Goal: Find specific page/section: Find specific page/section

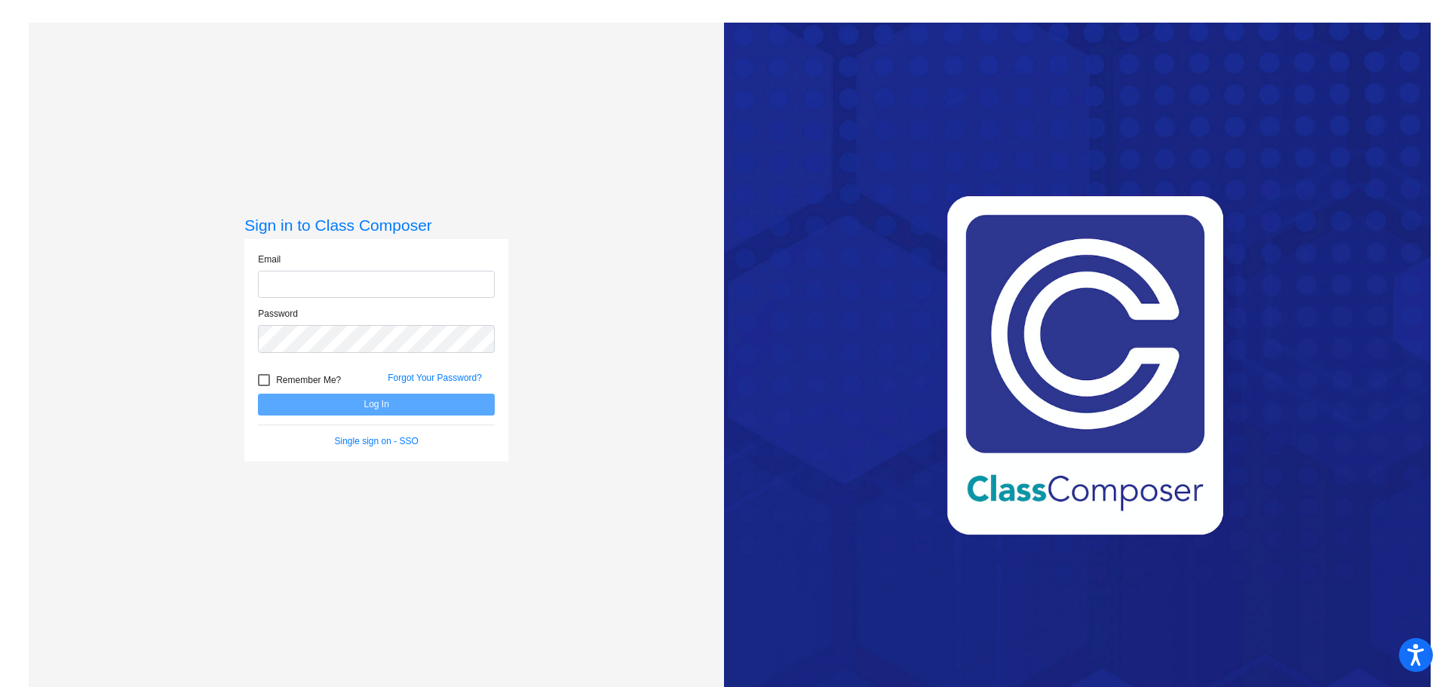
type input "[PERSON_NAME][EMAIL_ADDRESS][DOMAIN_NAME]"
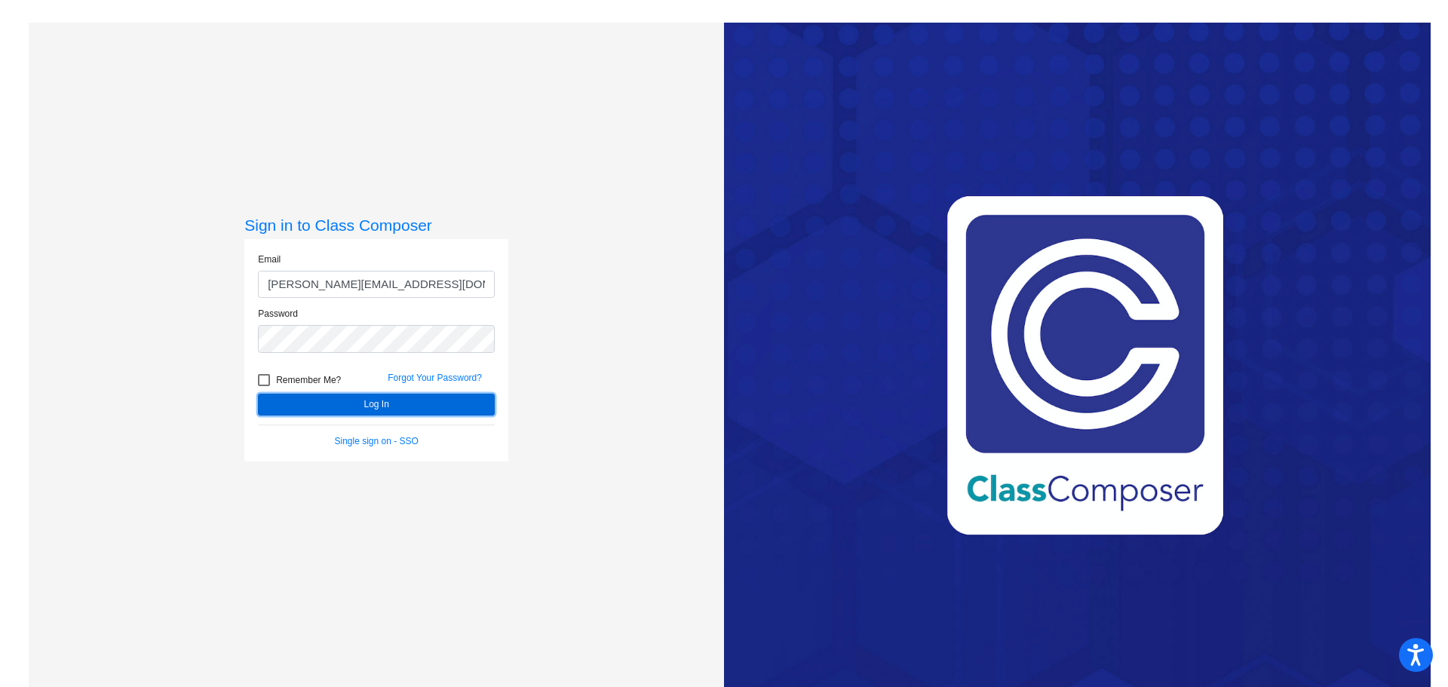
click at [379, 404] on button "Log In" at bounding box center [376, 405] width 237 height 22
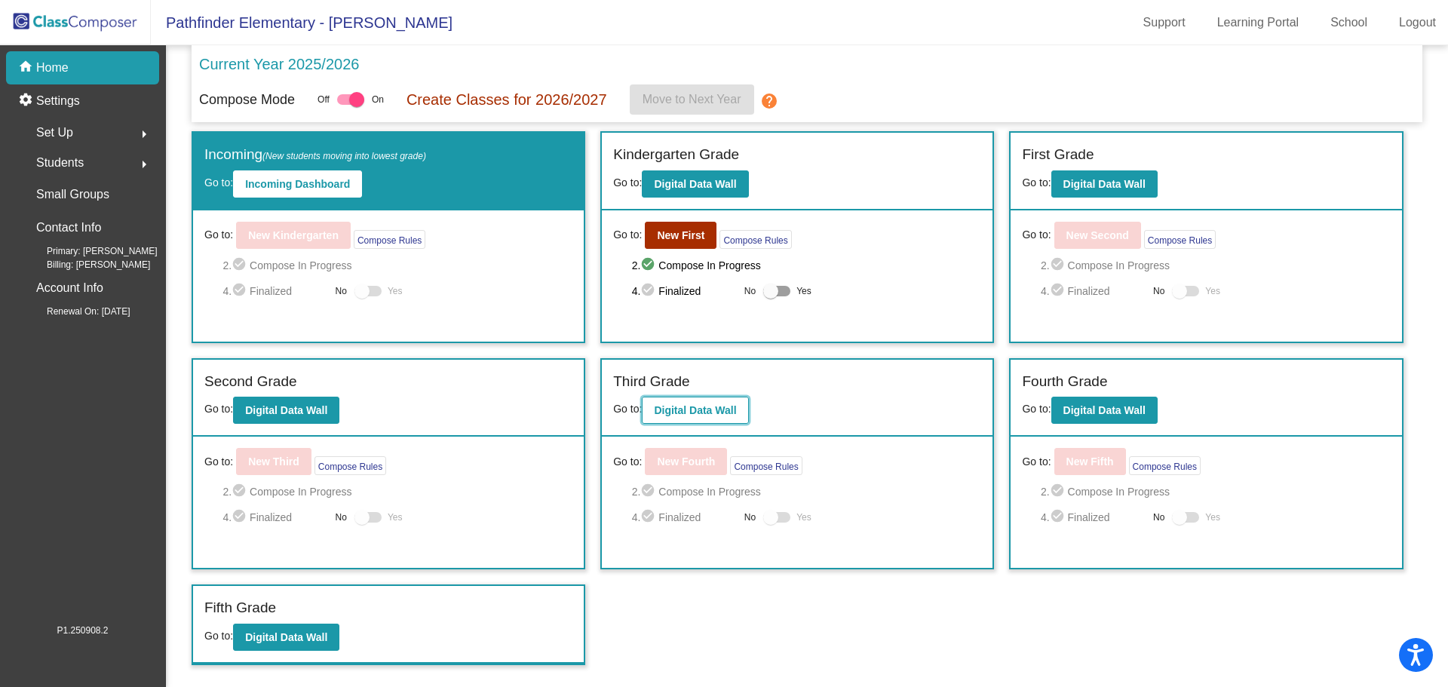
click at [731, 408] on b "Digital Data Wall" at bounding box center [695, 410] width 82 height 12
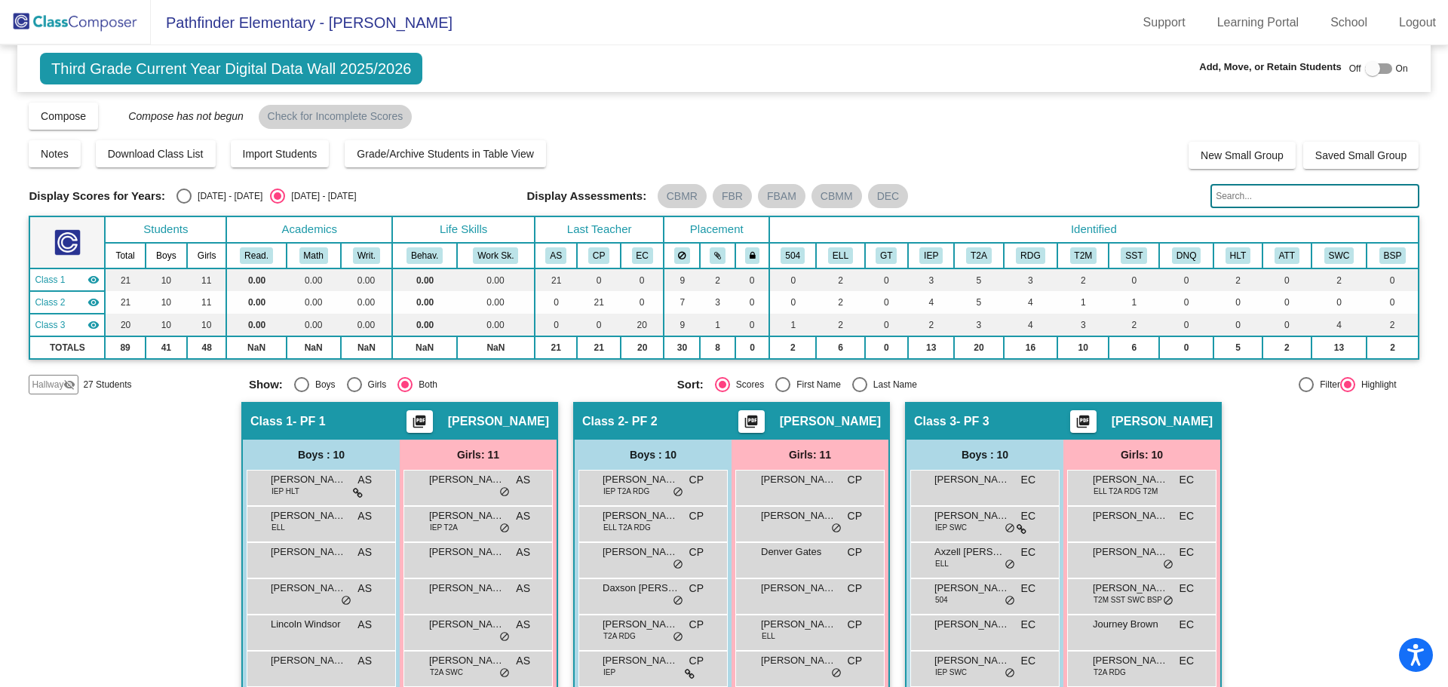
click at [1284, 200] on input "text" at bounding box center [1315, 196] width 208 height 24
type input "alzu"
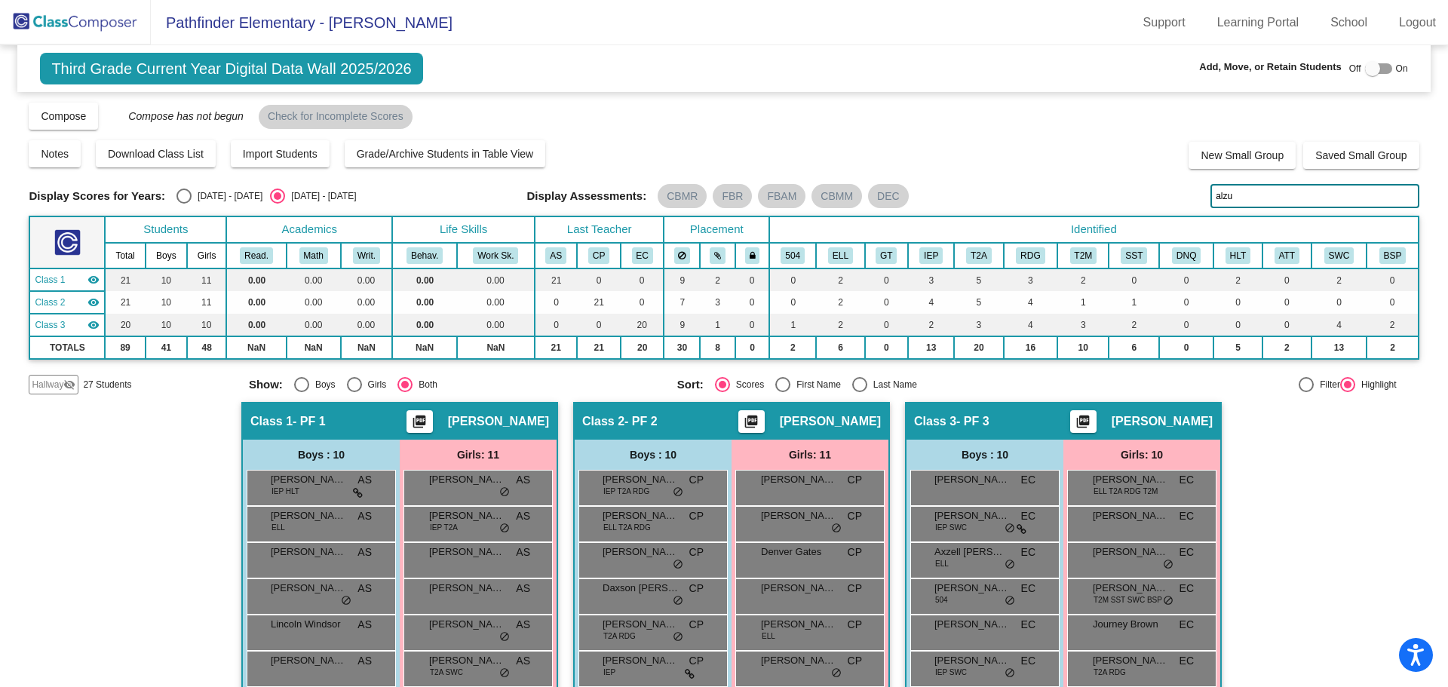
scroll to position [205, 0]
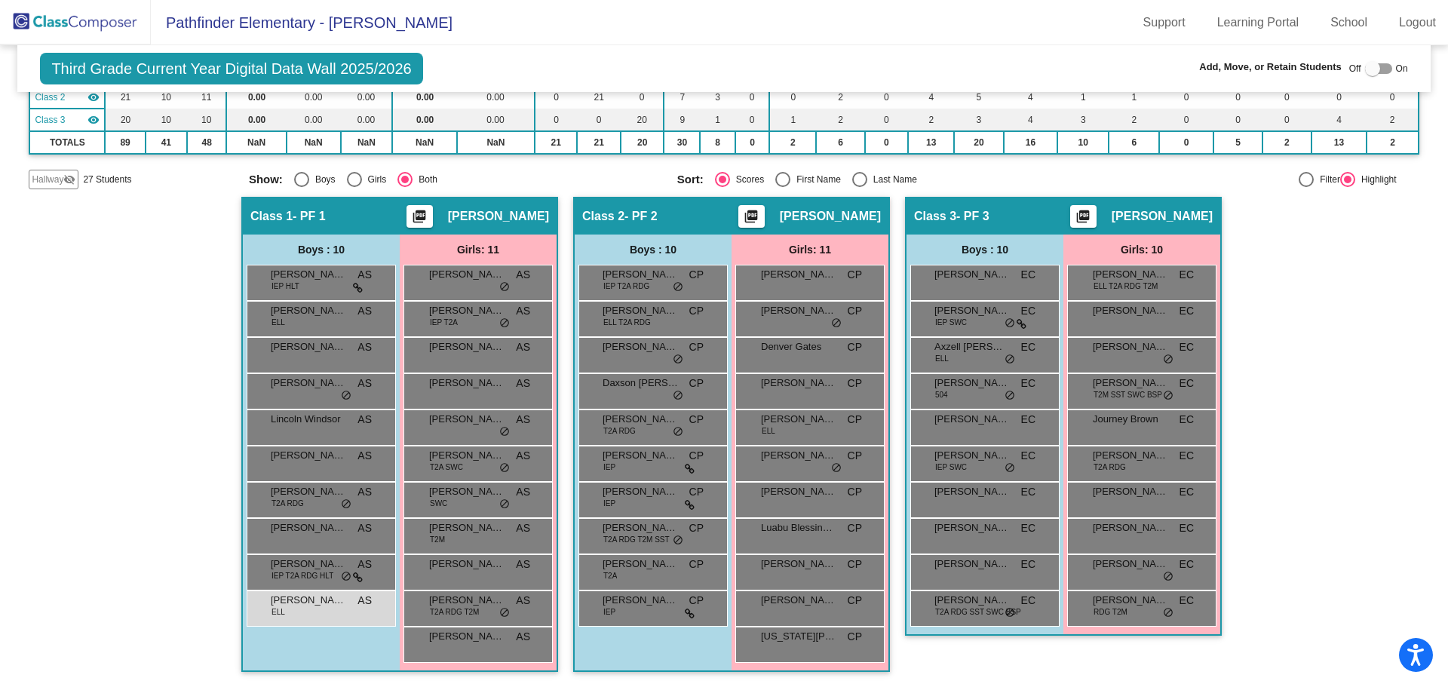
click at [625, 29] on mat-toolbar "Pathfinder Elementary - [PERSON_NAME] Support Learning Portal School Logout" at bounding box center [724, 22] width 1448 height 45
